Goal: Entertainment & Leisure: Consume media (video, audio)

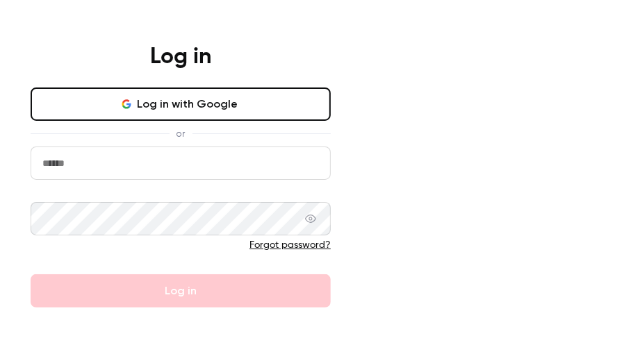
type input "**********"
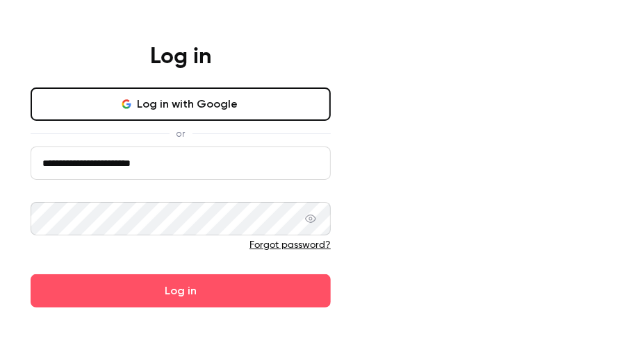
click at [362, 323] on div "No Contrast account yet? Sign up" at bounding box center [181, 346] width 362 height 76
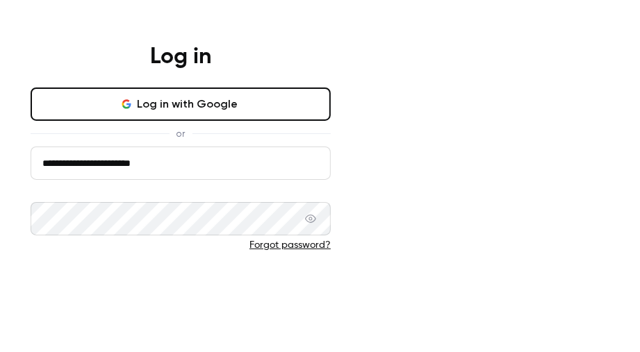
click at [331, 308] on button "Log in" at bounding box center [181, 291] width 300 height 33
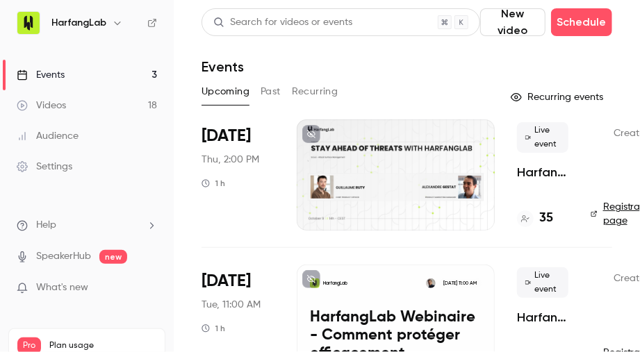
click at [387, 144] on div at bounding box center [396, 175] width 198 height 111
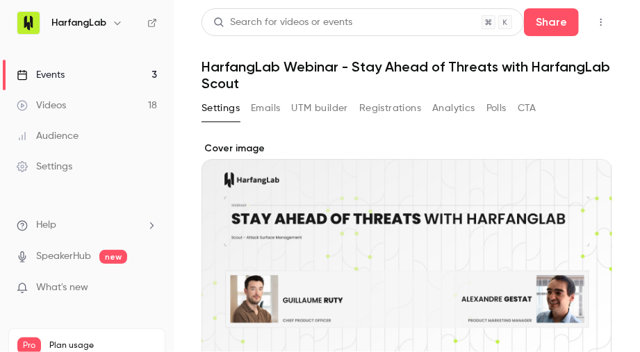
click at [70, 97] on link "Videos 18" at bounding box center [87, 105] width 174 height 31
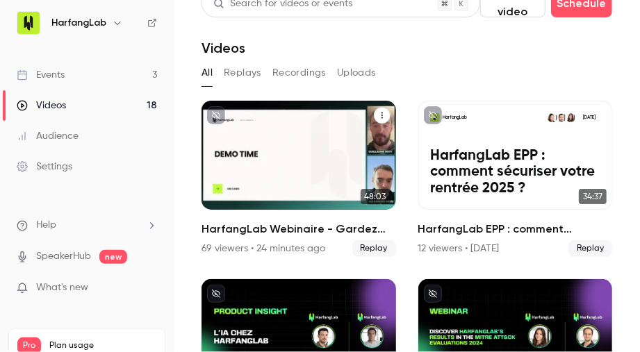
scroll to position [24, 0]
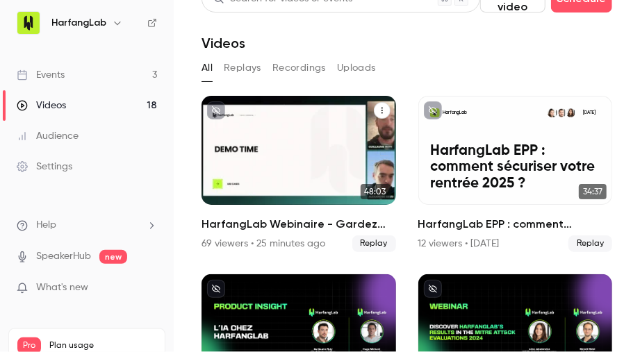
click at [295, 159] on div "HarfangLab Webinaire - Gardez une longueur d’avance sur les menaces avec Harfan…" at bounding box center [299, 150] width 195 height 109
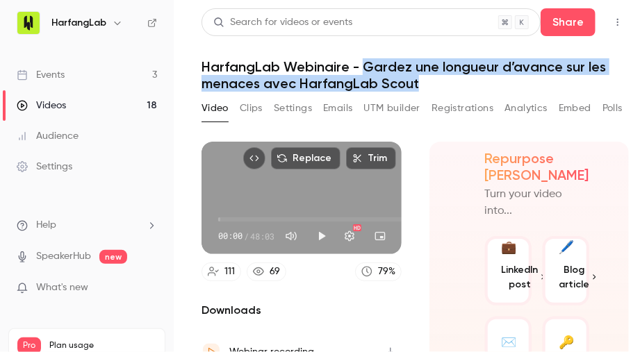
drag, startPoint x: 401, startPoint y: 81, endPoint x: 364, endPoint y: 63, distance: 41.0
click at [364, 63] on h1 "HarfangLab Webinaire - Gardez une longueur d’avance sur les menaces avec Harfan…" at bounding box center [416, 74] width 428 height 33
copy h1 "Gardez une longueur d’avance sur les menaces avec HarfangLab Scout"
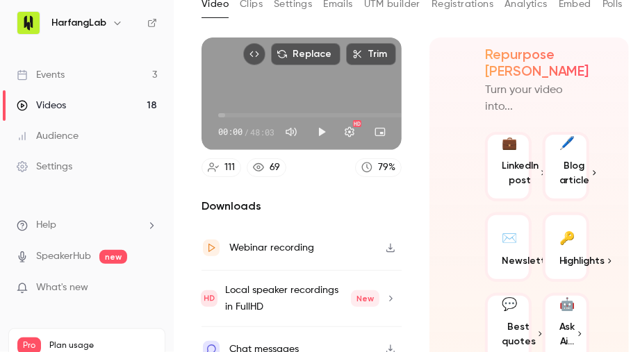
scroll to position [106, 0]
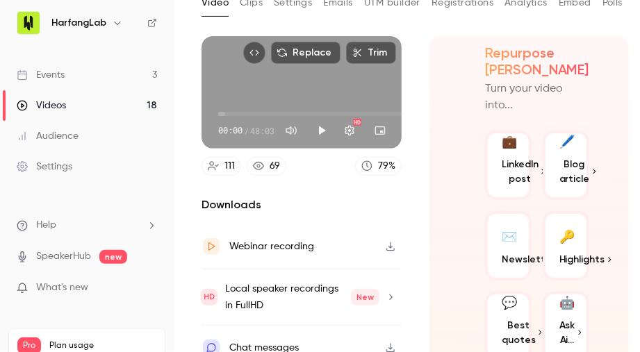
click at [263, 90] on div "Replace Trim 00:00 00:00 / 48:03 HD" at bounding box center [302, 92] width 200 height 113
click at [383, 131] on button "Turn on miniplayer" at bounding box center [380, 131] width 28 height 28
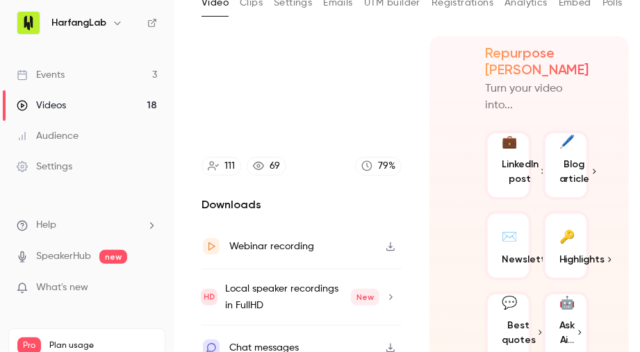
type input "***"
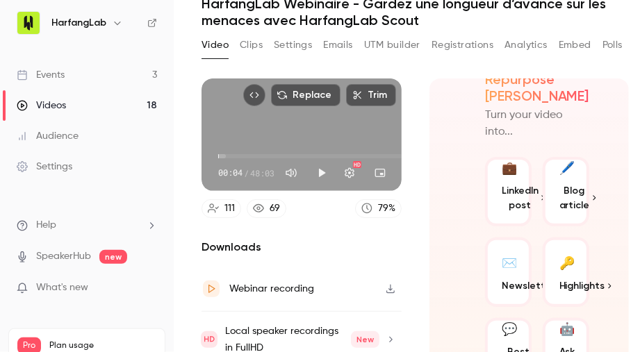
scroll to position [64, 0]
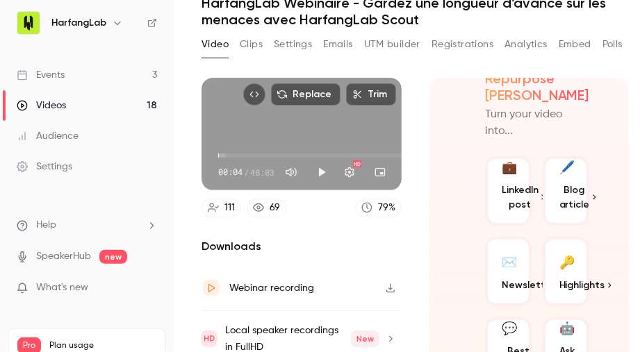
click at [569, 183] on span "Blog article" at bounding box center [575, 197] width 31 height 29
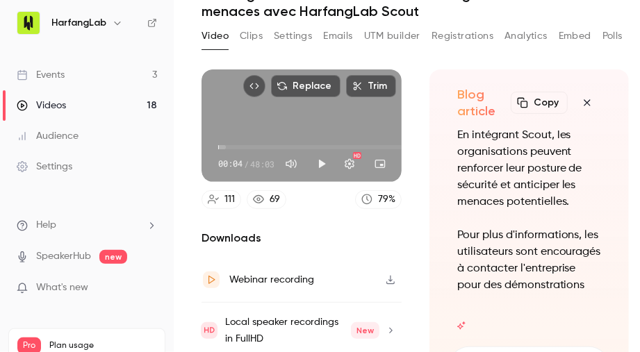
scroll to position [133, 0]
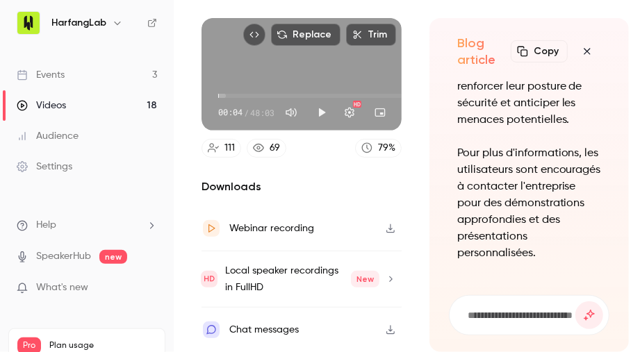
click at [545, 41] on button "Copy" at bounding box center [539, 51] width 57 height 22
